Goal: Transaction & Acquisition: Purchase product/service

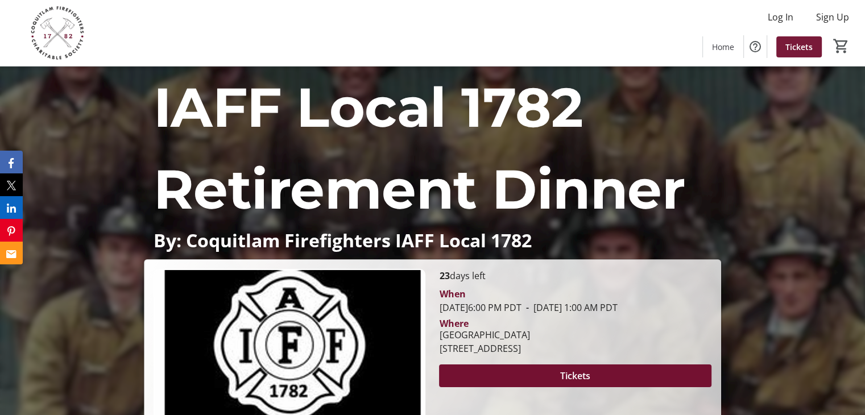
click at [804, 49] on span "Tickets" at bounding box center [799, 47] width 27 height 12
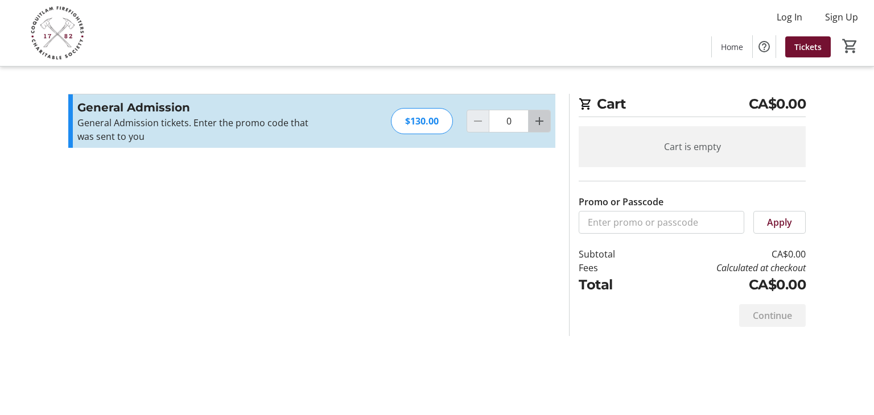
click at [546, 123] on mat-icon "Increment by one" at bounding box center [540, 121] width 14 height 14
type input "1"
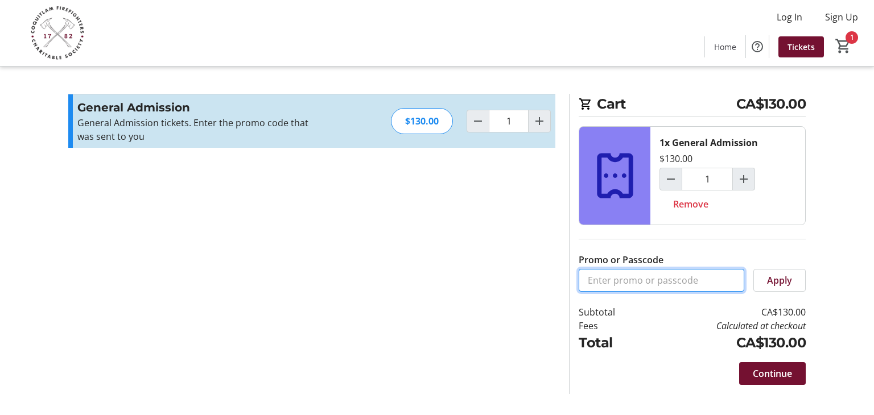
click at [595, 278] on input "Promo or Passcode" at bounding box center [662, 280] width 166 height 23
type input "member"
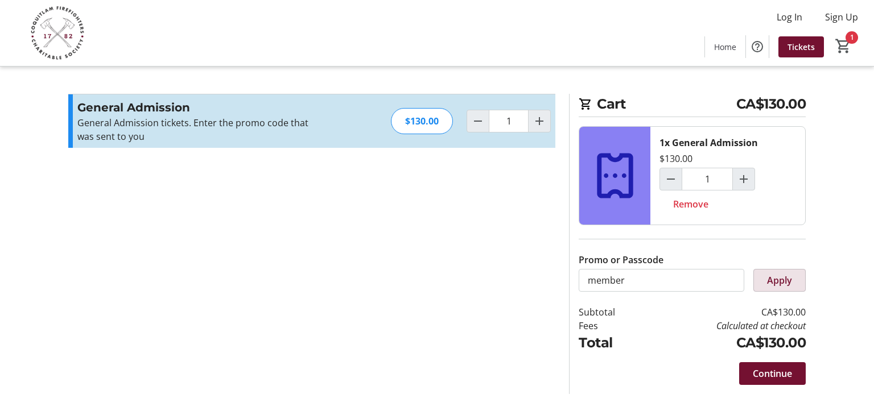
click at [783, 282] on span "Apply" at bounding box center [779, 281] width 25 height 14
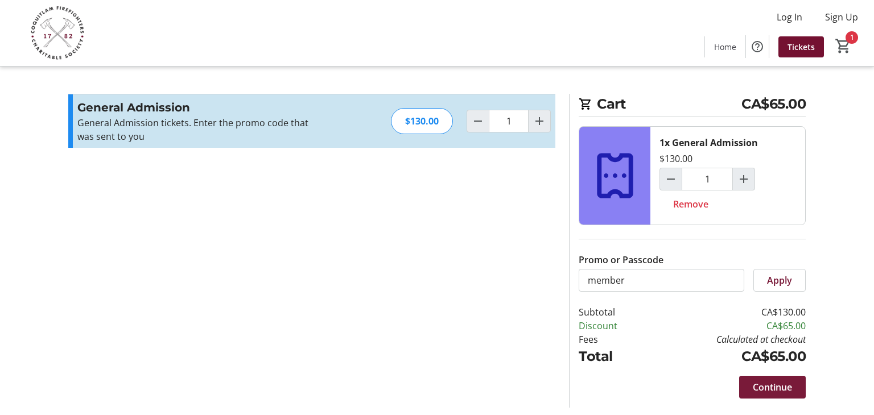
click at [771, 385] on span "Continue" at bounding box center [772, 388] width 39 height 14
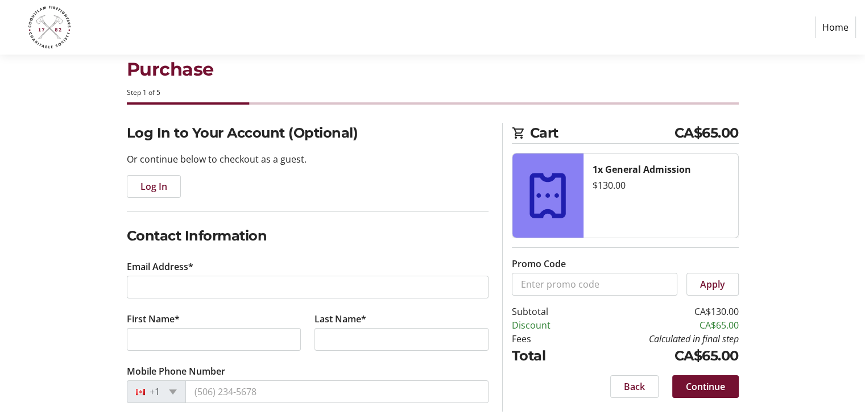
scroll to position [41, 0]
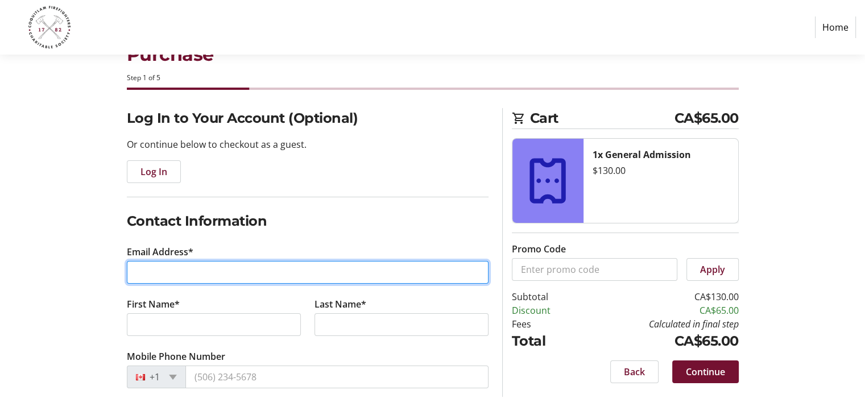
click at [152, 262] on input "Email Address*" at bounding box center [308, 272] width 362 height 23
type input "[EMAIL_ADDRESS][DOMAIN_NAME]"
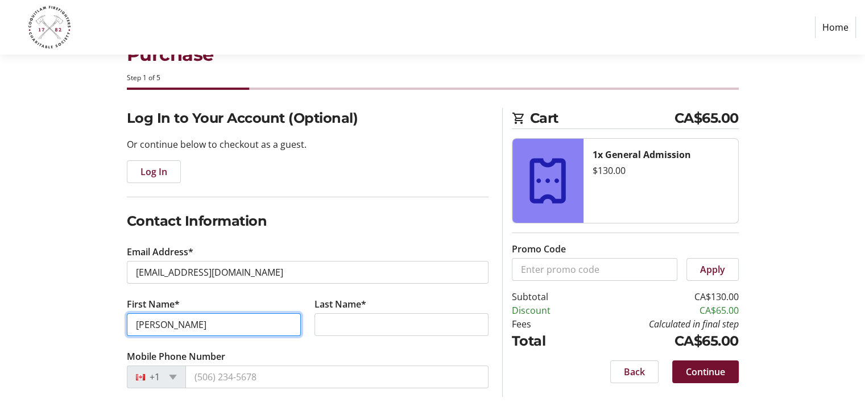
type input "[PERSON_NAME]"
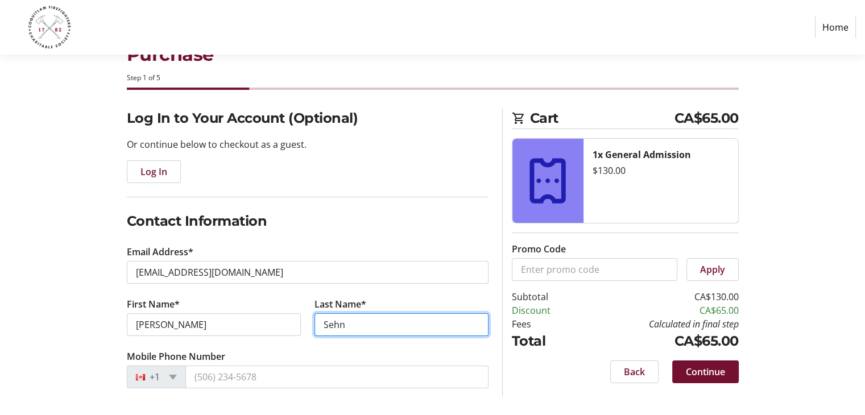
type input "Sehn"
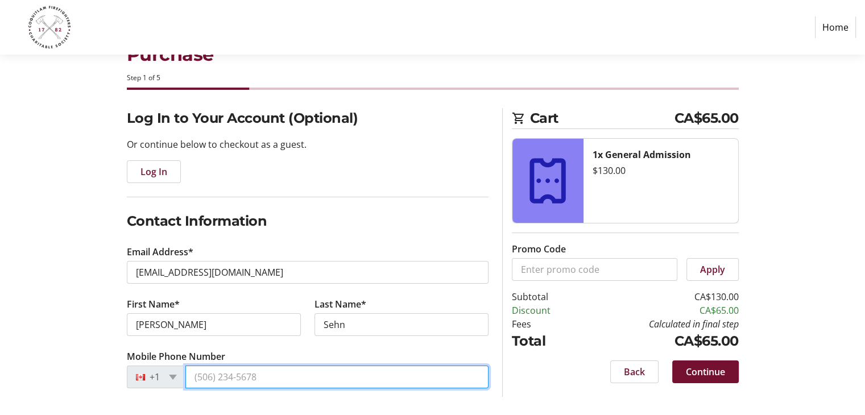
click at [218, 382] on input "Mobile Phone Number" at bounding box center [336, 377] width 303 height 23
type input "[PHONE_NUMBER]"
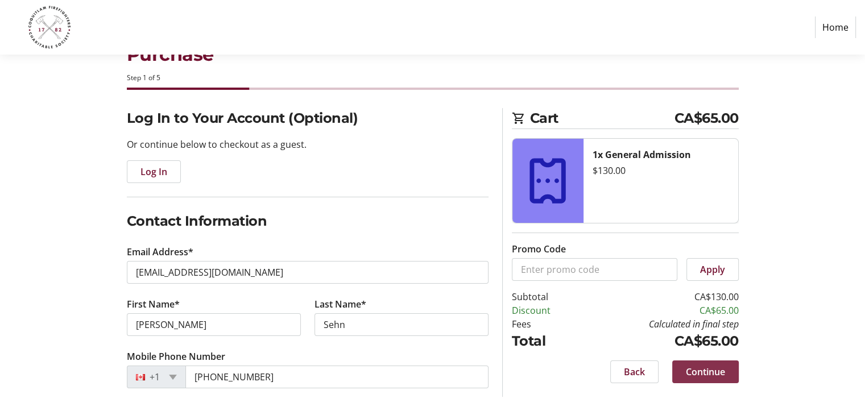
click at [692, 368] on span "Continue" at bounding box center [705, 372] width 39 height 14
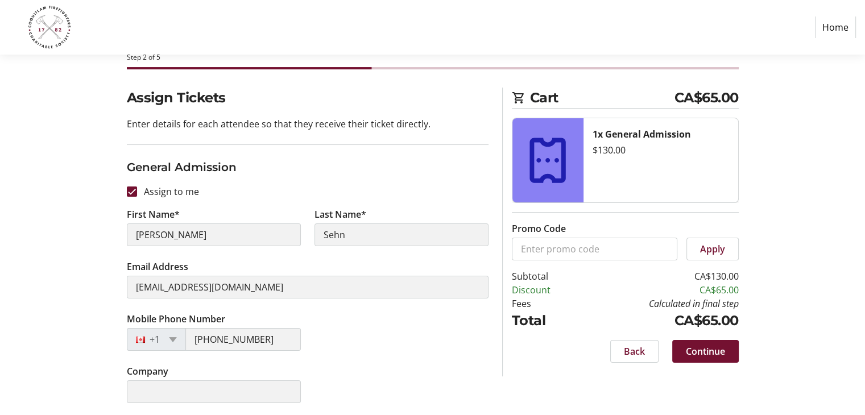
scroll to position [63, 0]
click at [700, 350] on span "Continue" at bounding box center [705, 351] width 39 height 14
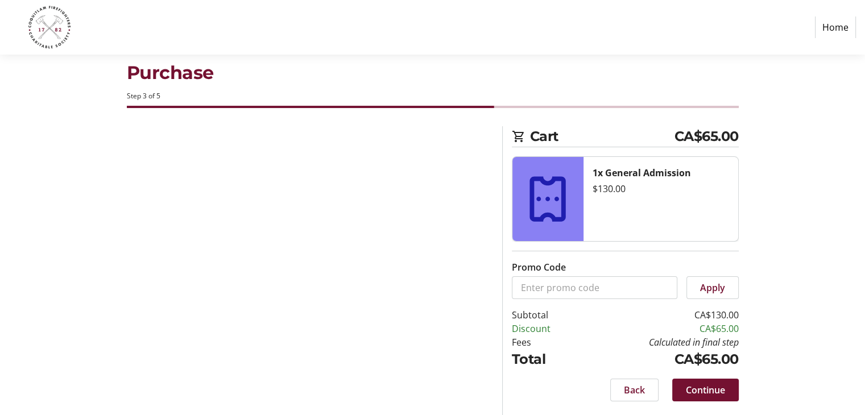
scroll to position [22, 0]
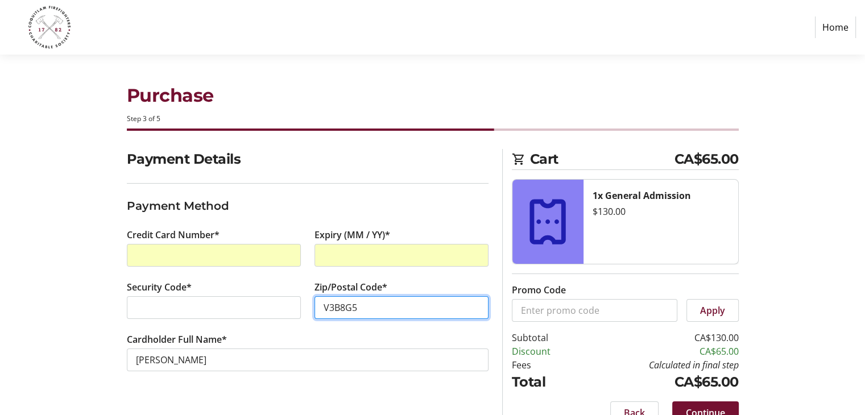
type input "V3B8G5"
click at [92, 346] on div "Payment Details Payment Method Credit Card Number* Expiry (MM / YY)* Security C…" at bounding box center [432, 293] width 751 height 289
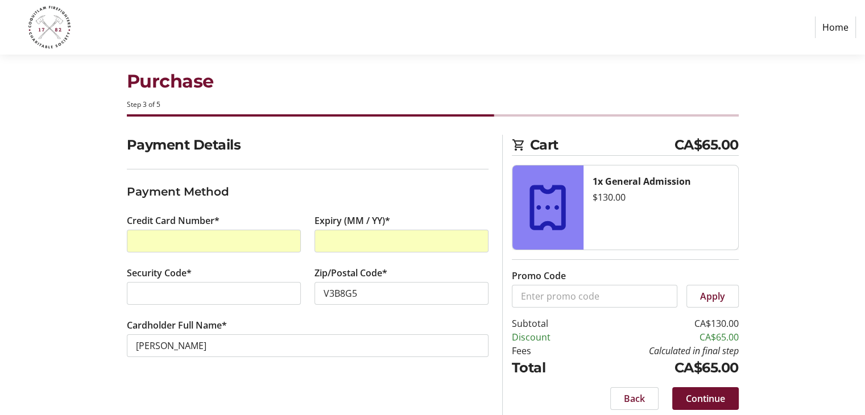
scroll to position [22, 0]
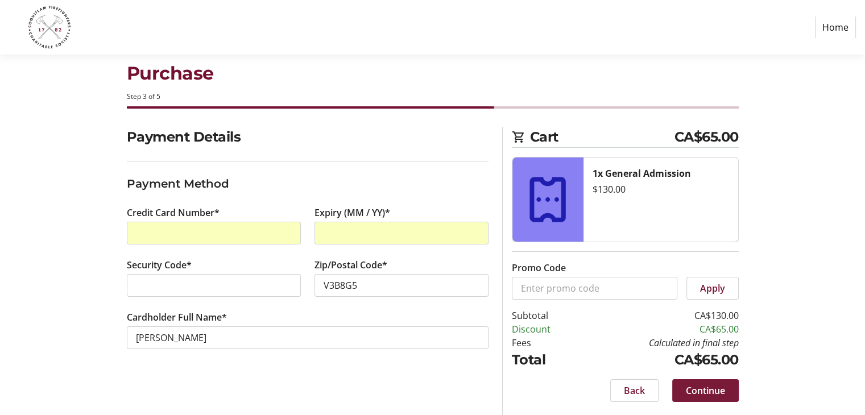
click at [719, 387] on span "Continue" at bounding box center [705, 391] width 39 height 14
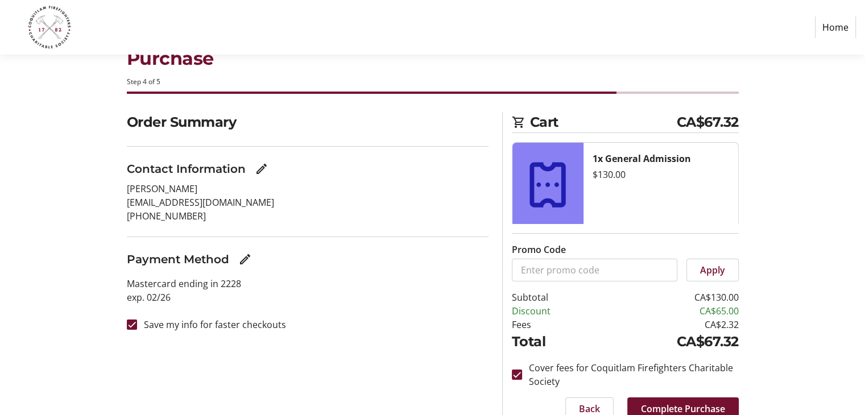
scroll to position [57, 0]
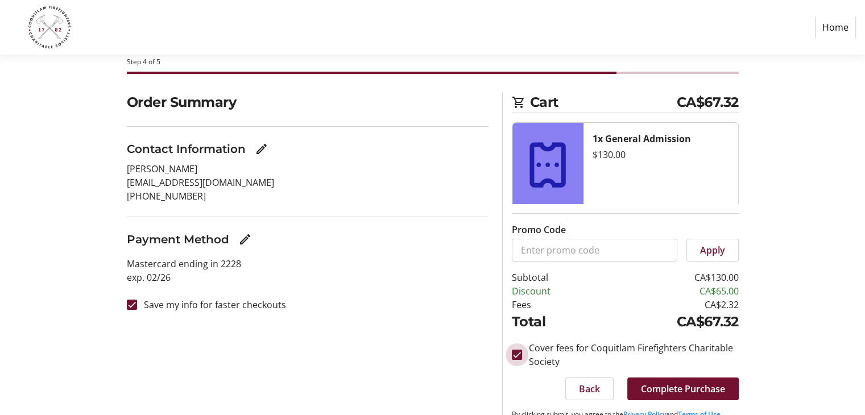
click at [519, 354] on input "Cover fees for Coquitlam Firefighters Charitable Society" at bounding box center [517, 355] width 10 height 10
checkbox input "false"
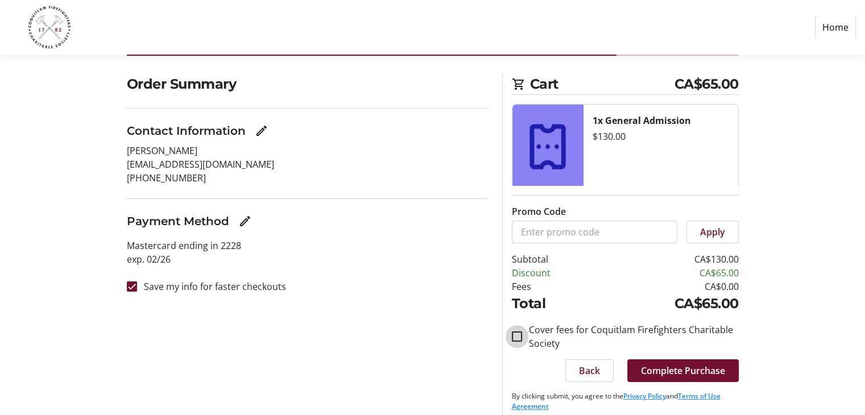
scroll to position [85, 0]
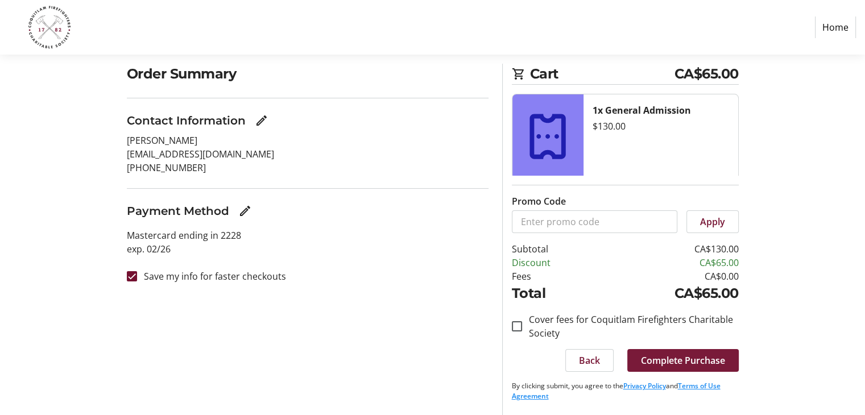
click at [687, 359] on span "Complete Purchase" at bounding box center [683, 361] width 84 height 14
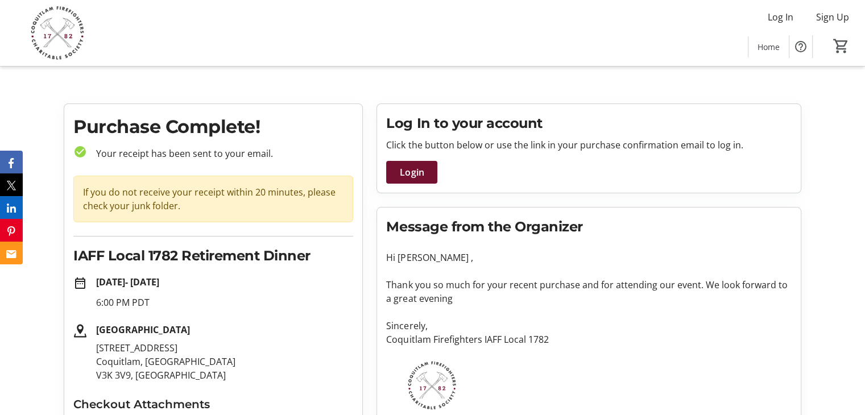
drag, startPoint x: 778, startPoint y: 48, endPoint x: 775, endPoint y: 57, distance: 9.5
click at [778, 48] on span "Home" at bounding box center [769, 47] width 22 height 12
